Goal: Information Seeking & Learning: Learn about a topic

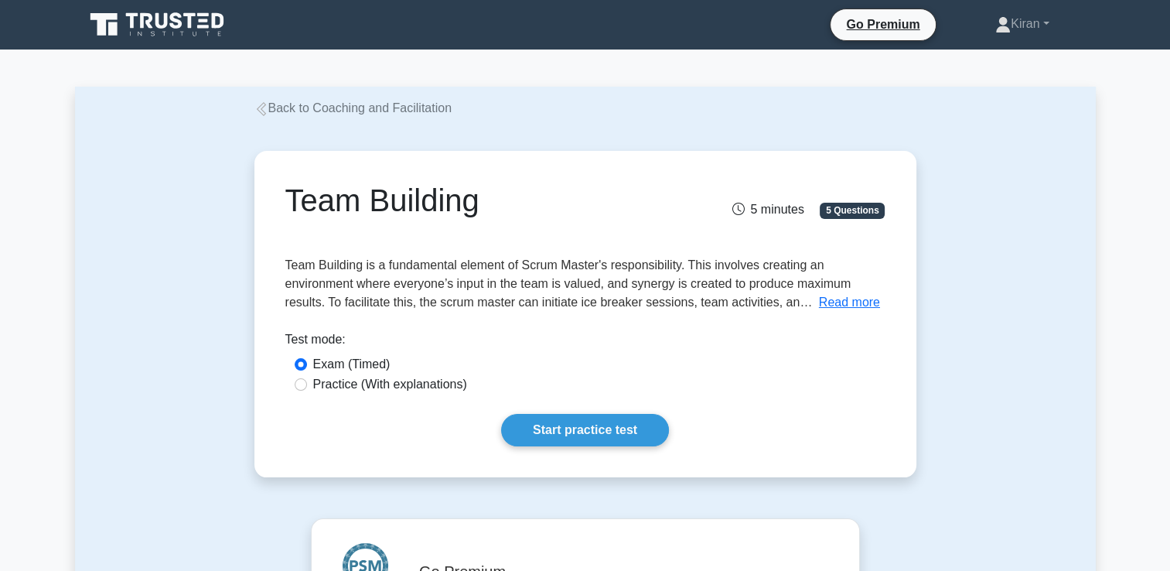
click at [366, 388] on label "Practice (With explanations)" at bounding box center [390, 384] width 154 height 19
click at [307, 388] on input "Practice (With explanations)" at bounding box center [301, 384] width 12 height 12
radio input "true"
click at [606, 441] on link "Start practice test" at bounding box center [585, 430] width 168 height 32
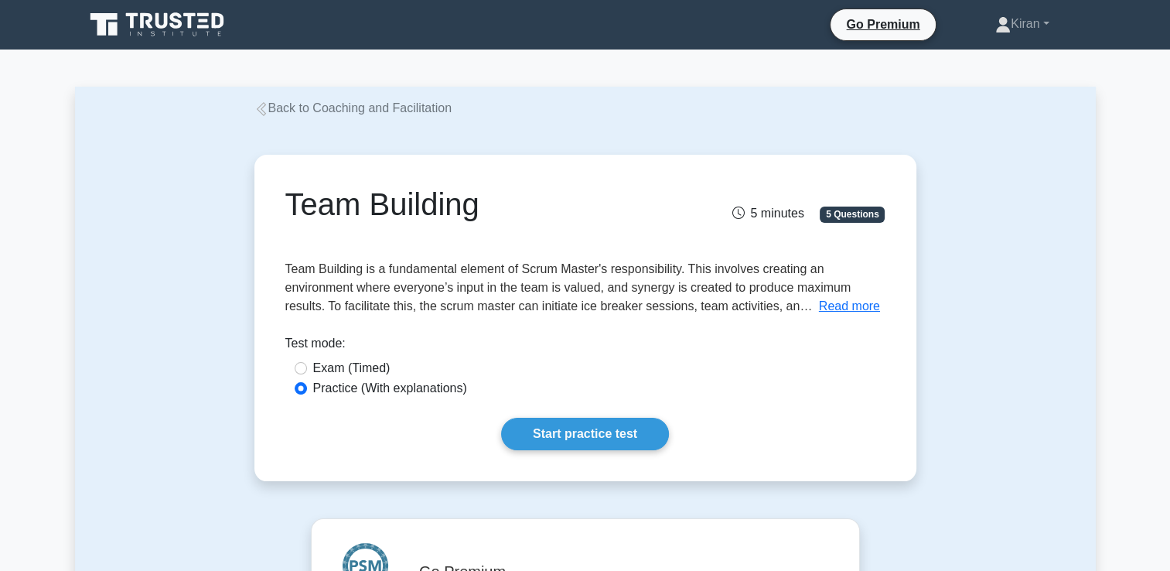
click at [262, 107] on icon at bounding box center [261, 109] width 14 height 14
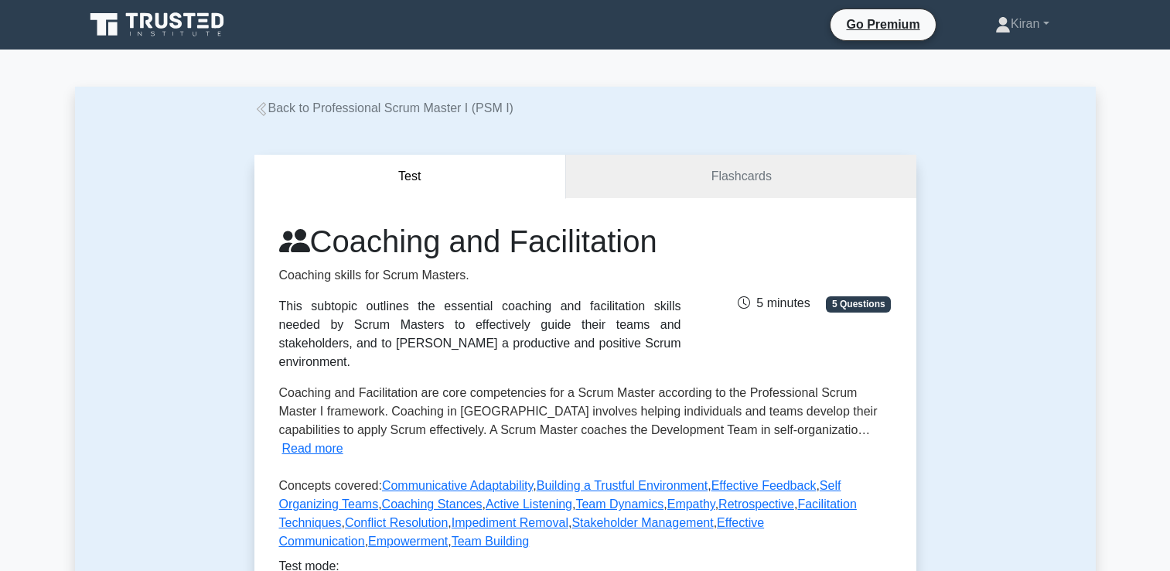
click at [195, 26] on icon at bounding box center [158, 24] width 148 height 29
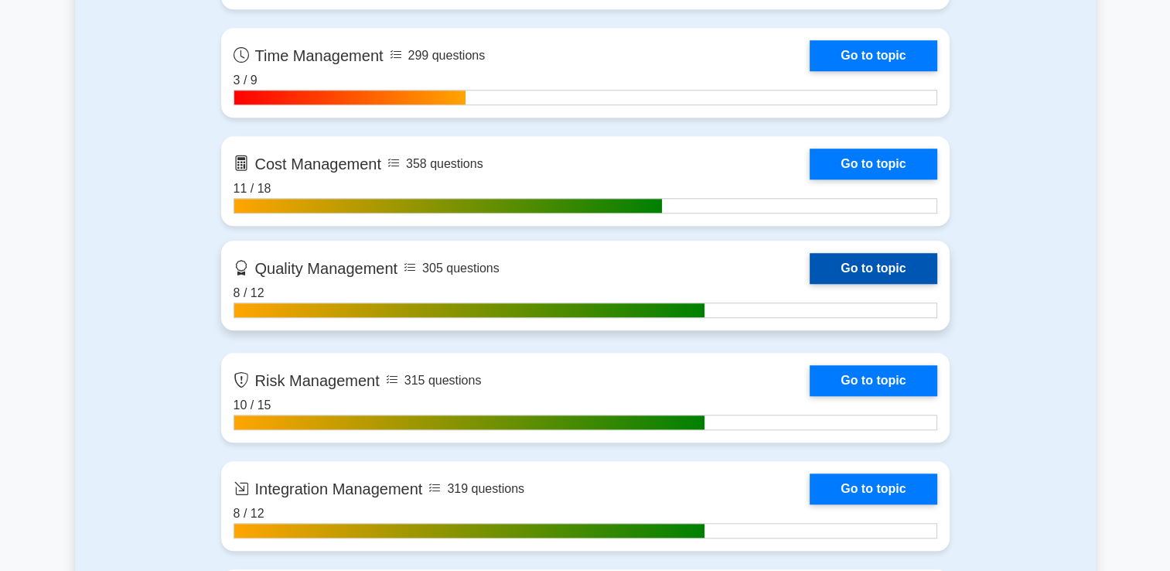
scroll to position [1237, 0]
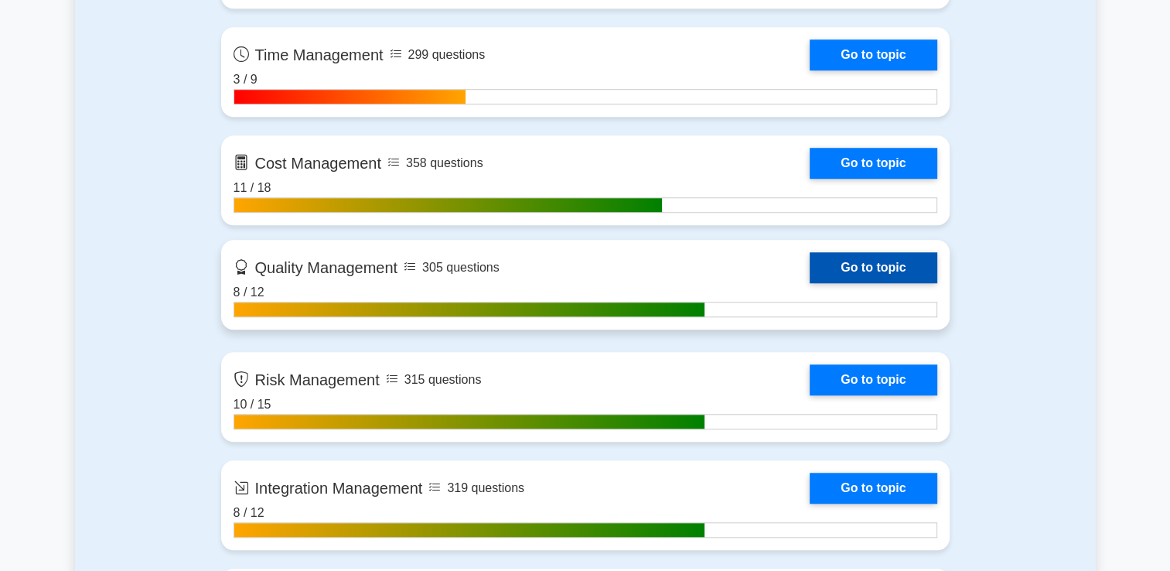
click at [858, 254] on link "Go to topic" at bounding box center [873, 267] width 127 height 31
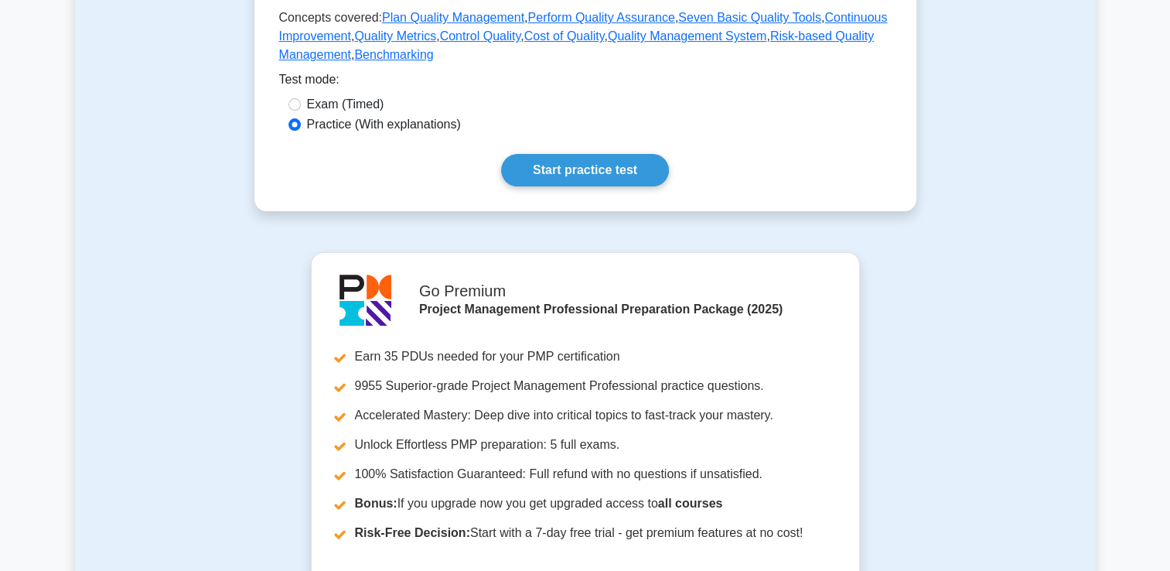
scroll to position [195, 0]
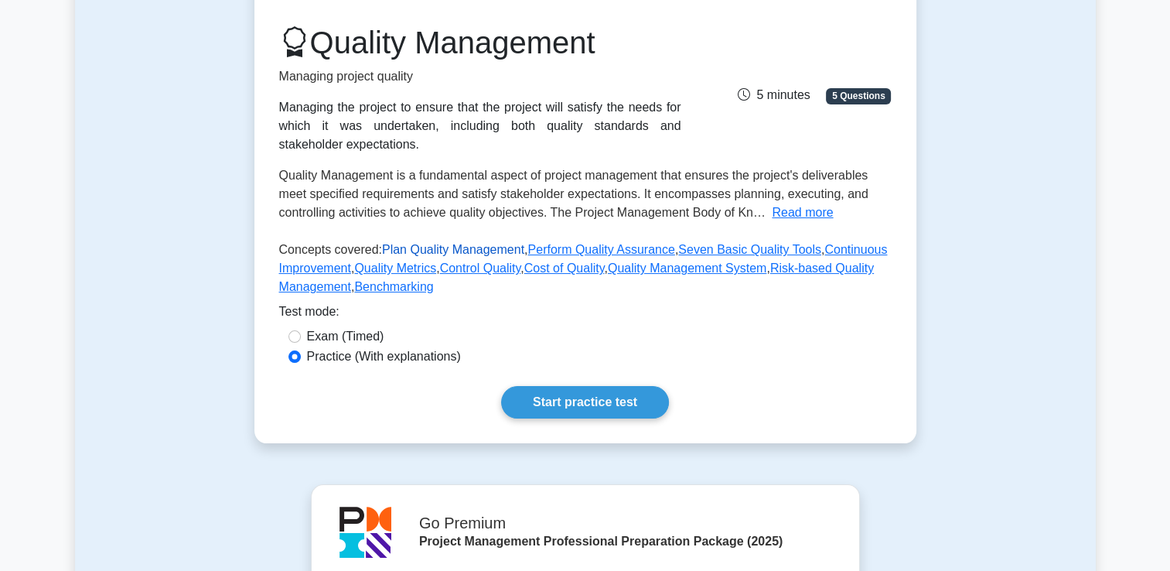
click at [443, 250] on link "Plan Quality Management" at bounding box center [453, 249] width 142 height 13
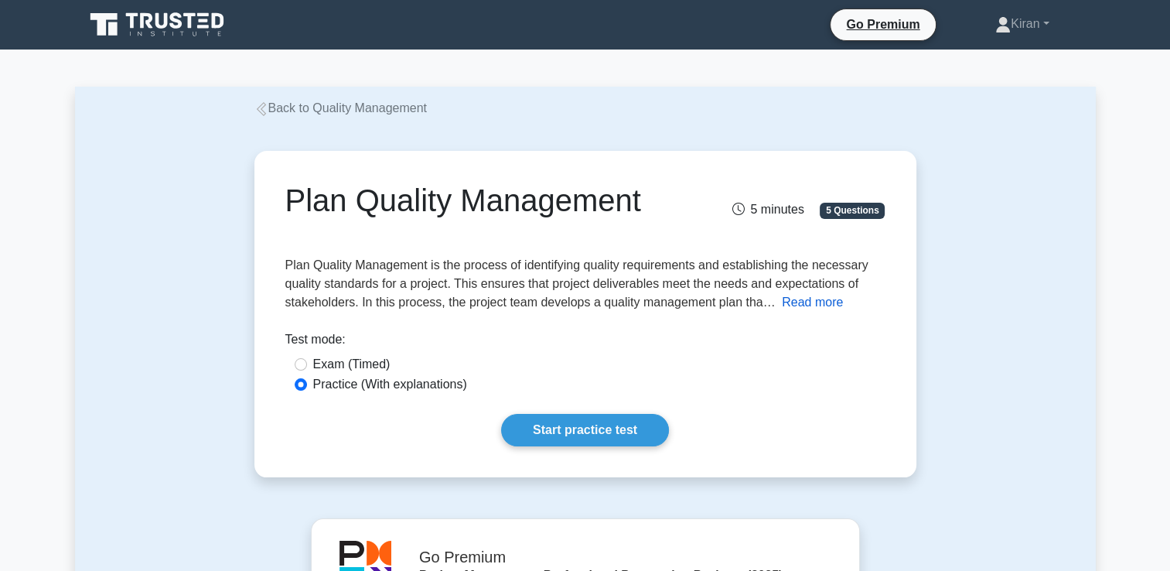
click at [795, 308] on button "Read more" at bounding box center [812, 302] width 61 height 19
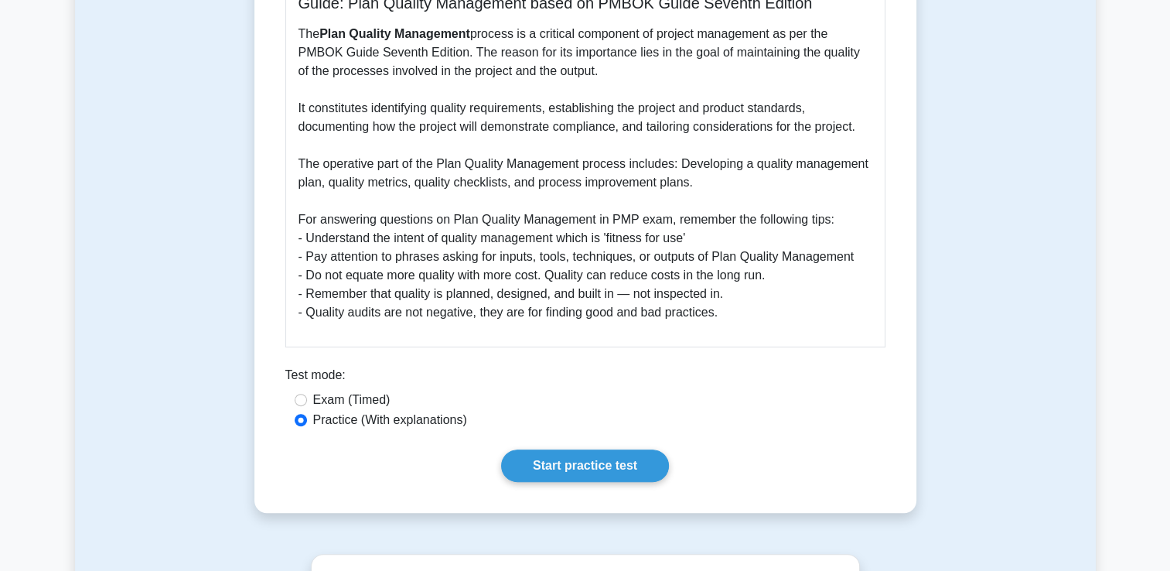
scroll to position [464, 0]
